Goal: Transaction & Acquisition: Purchase product/service

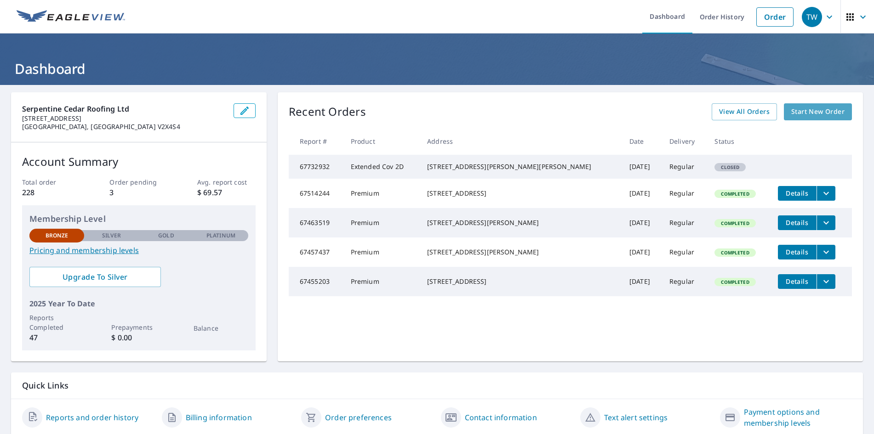
click at [803, 111] on span "Start New Order" at bounding box center [817, 111] width 53 height 11
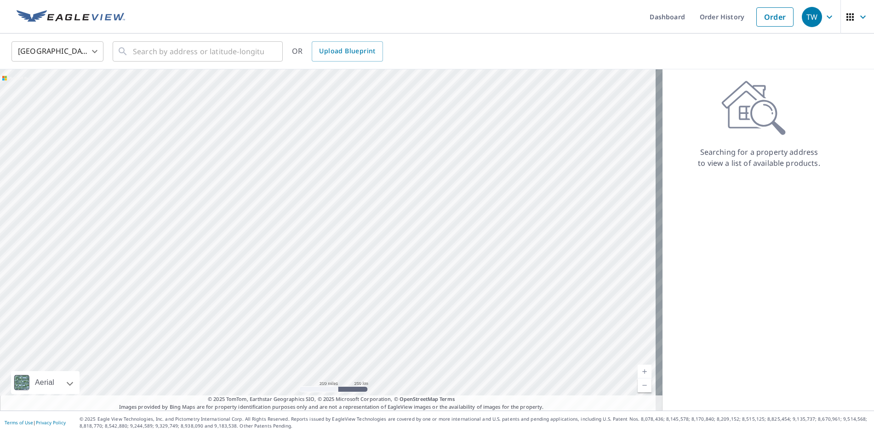
click at [96, 48] on body "TW TW Dashboard Order History Order TW United States US ​ ​ OR Upload Blueprint…" at bounding box center [437, 217] width 874 height 434
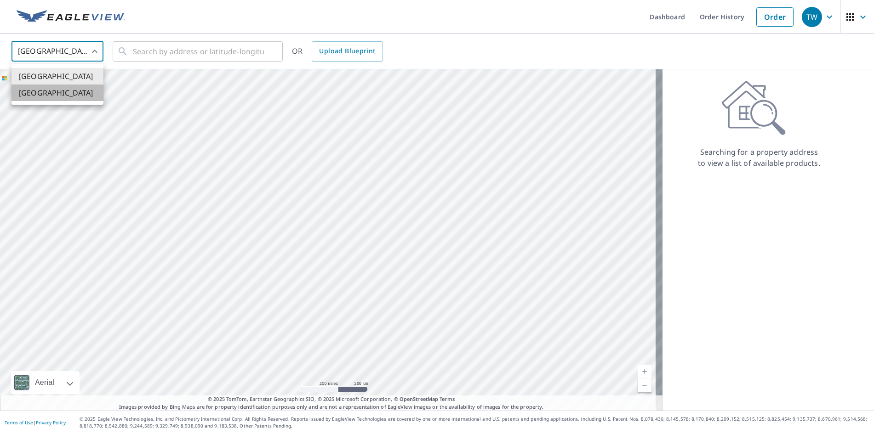
click at [49, 93] on li "[GEOGRAPHIC_DATA]" at bounding box center [57, 93] width 92 height 17
type input "CA"
click at [149, 57] on input "text" at bounding box center [198, 52] width 131 height 26
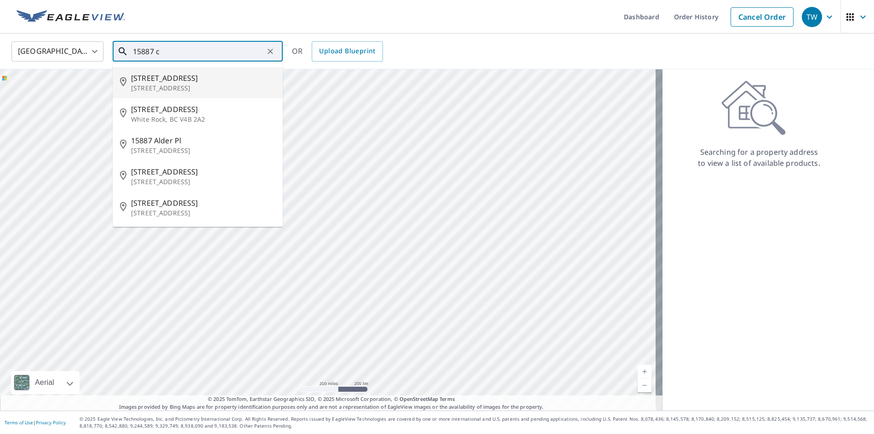
click at [156, 80] on span "[STREET_ADDRESS]" at bounding box center [203, 78] width 144 height 11
type input "[STREET_ADDRESS]"
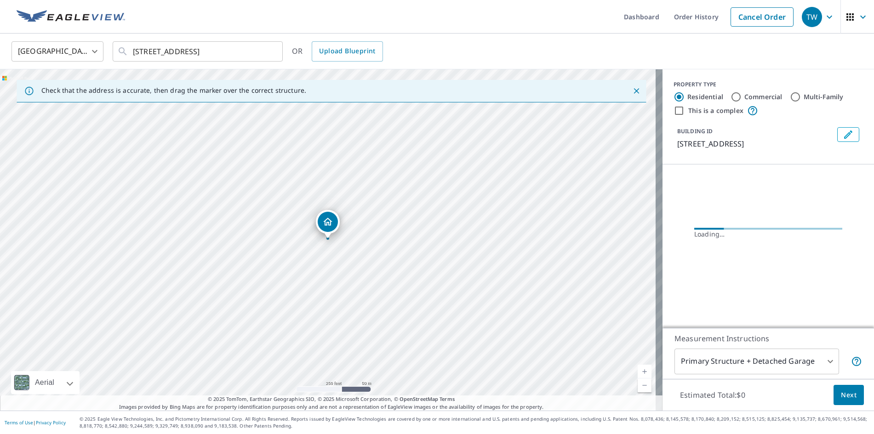
click at [638, 370] on link "Current Level 17, Zoom In" at bounding box center [645, 372] width 14 height 14
click at [638, 368] on link "Current Level 18, Zoom In" at bounding box center [645, 372] width 14 height 14
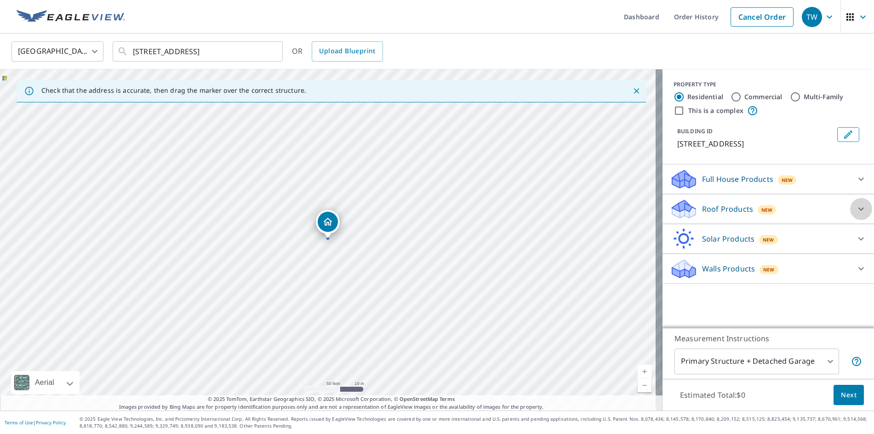
click at [855, 215] on icon at bounding box center [860, 209] width 11 height 11
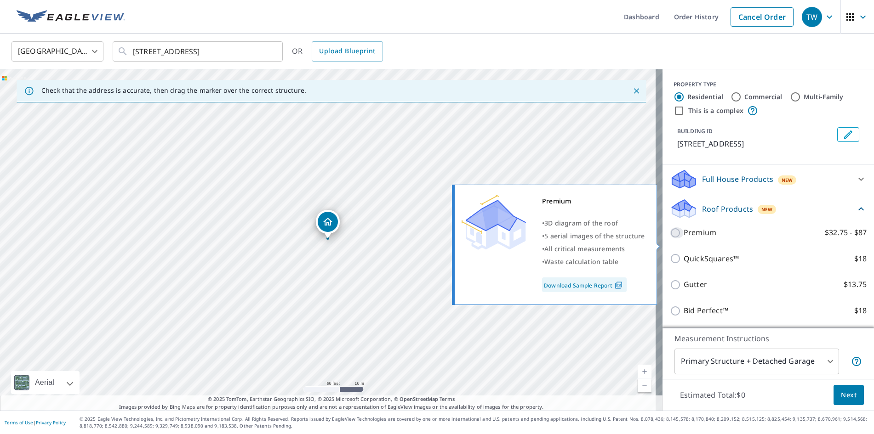
click at [670, 239] on input "Premium $32.75 - $87" at bounding box center [677, 233] width 14 height 11
checkbox input "true"
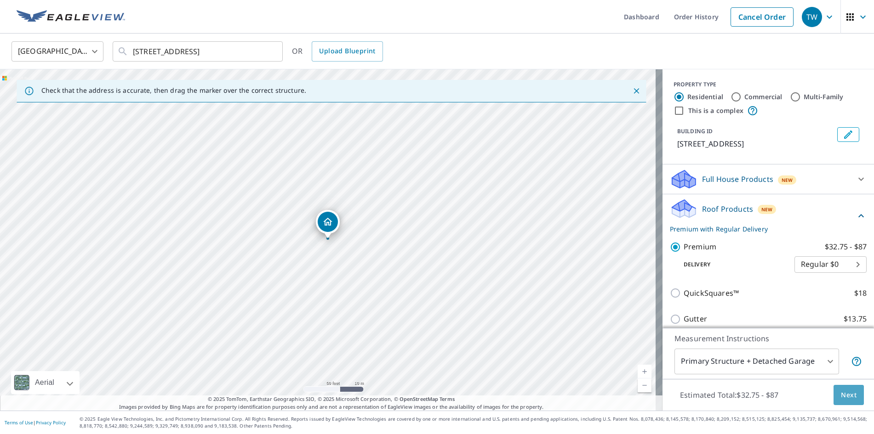
click at [844, 393] on span "Next" at bounding box center [849, 395] width 16 height 11
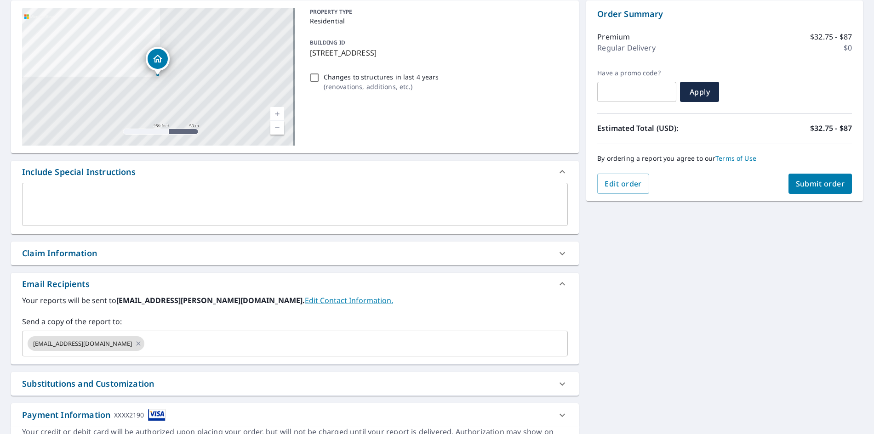
scroll to position [144, 0]
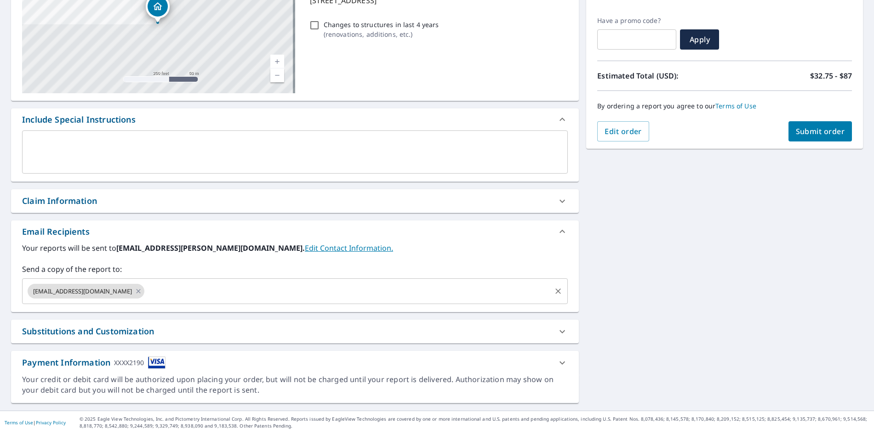
click at [174, 294] on input "text" at bounding box center [348, 291] width 404 height 17
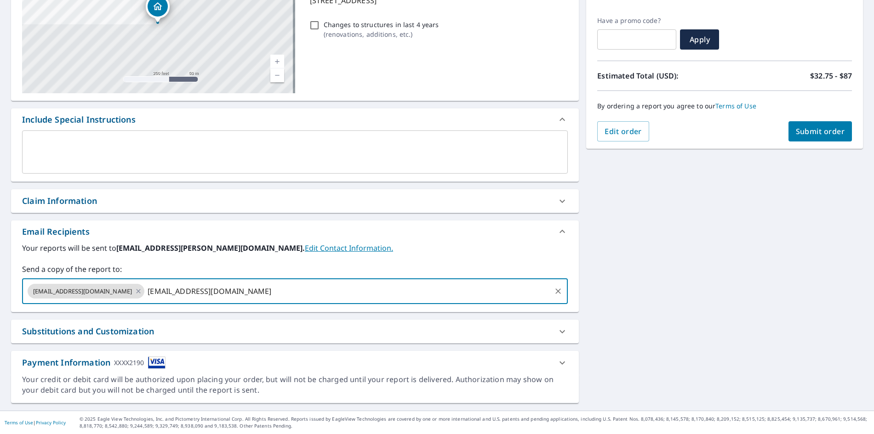
type input "[EMAIL_ADDRESS][DOMAIN_NAME]"
click at [814, 131] on span "Submit order" at bounding box center [820, 131] width 49 height 10
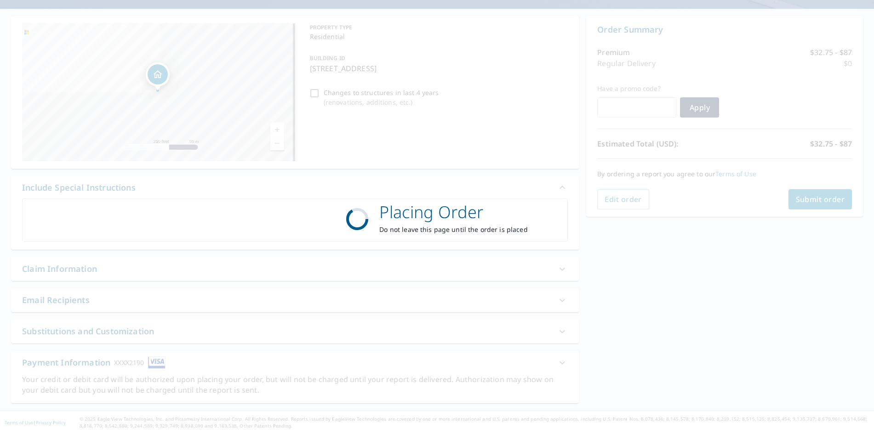
scroll to position [76, 0]
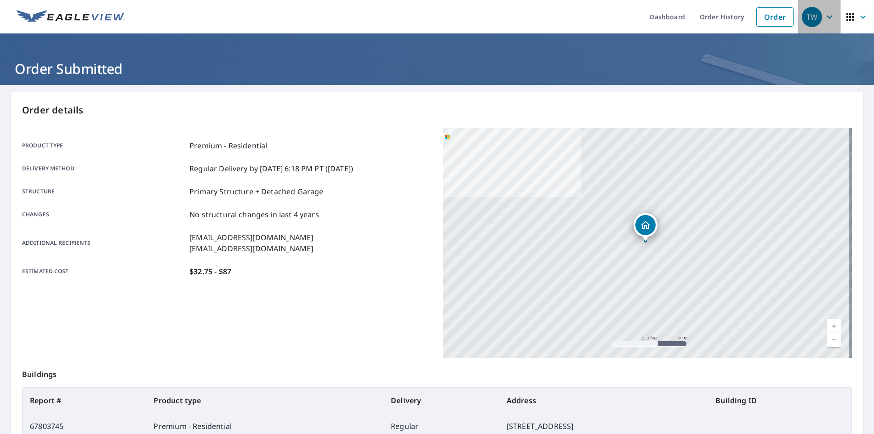
click at [816, 19] on span "TW" at bounding box center [819, 17] width 35 height 22
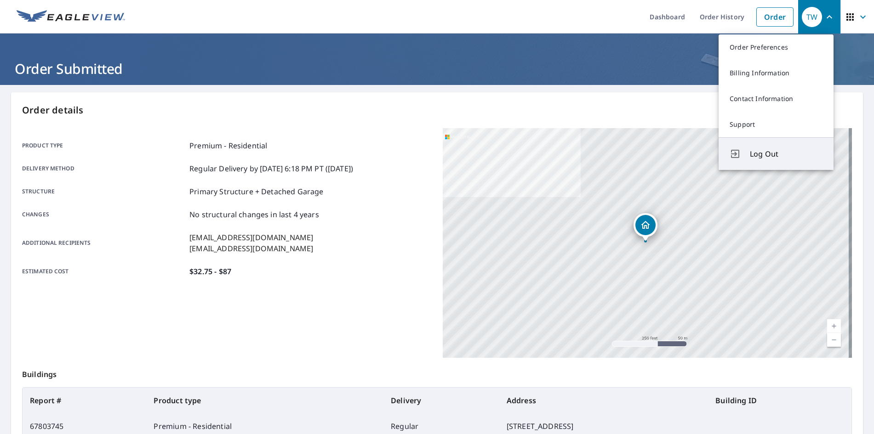
click at [765, 154] on span "Log Out" at bounding box center [786, 153] width 73 height 11
